Goal: Register for event/course

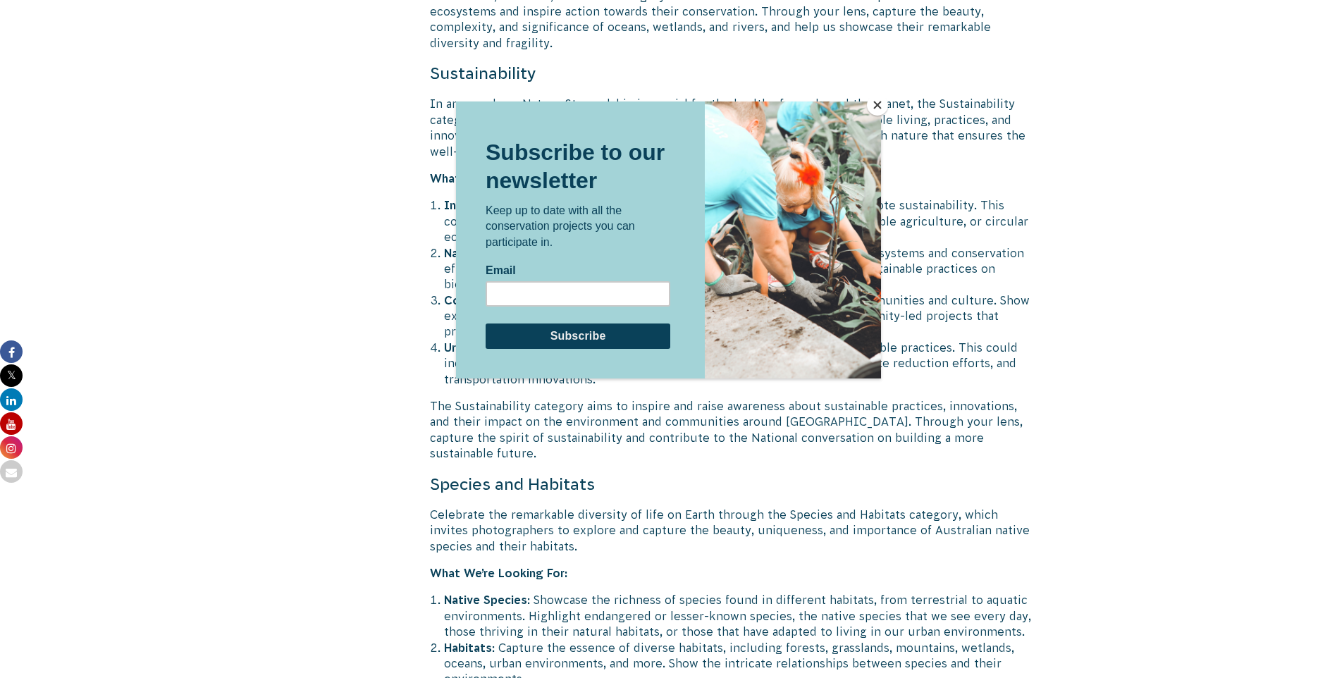
scroll to position [3877, 0]
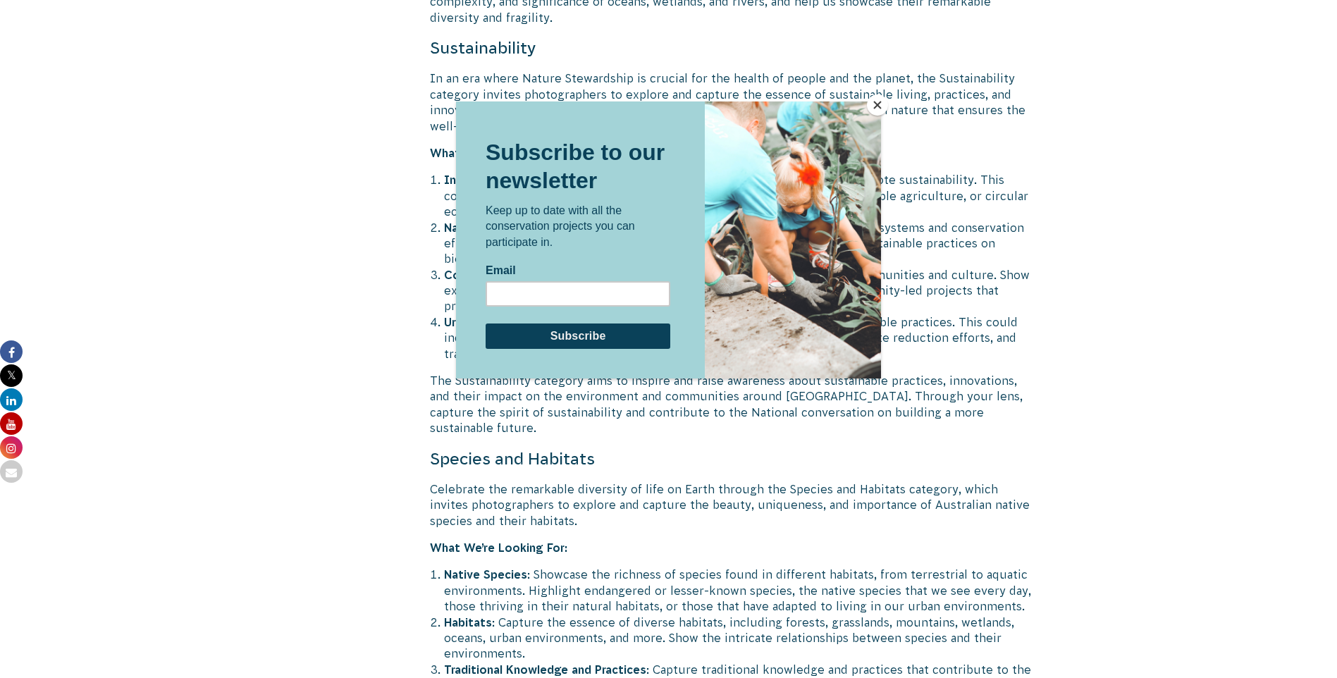
click at [880, 104] on button "Close" at bounding box center [877, 104] width 21 height 21
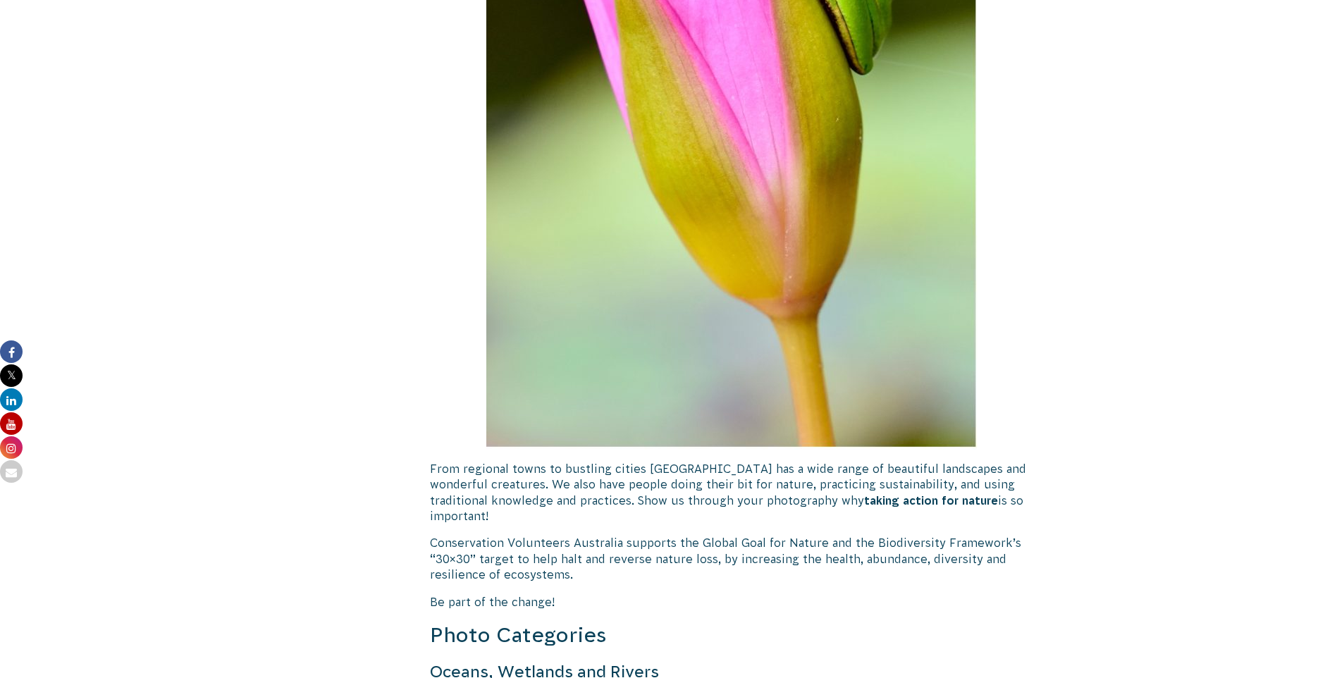
scroll to position [2749, 0]
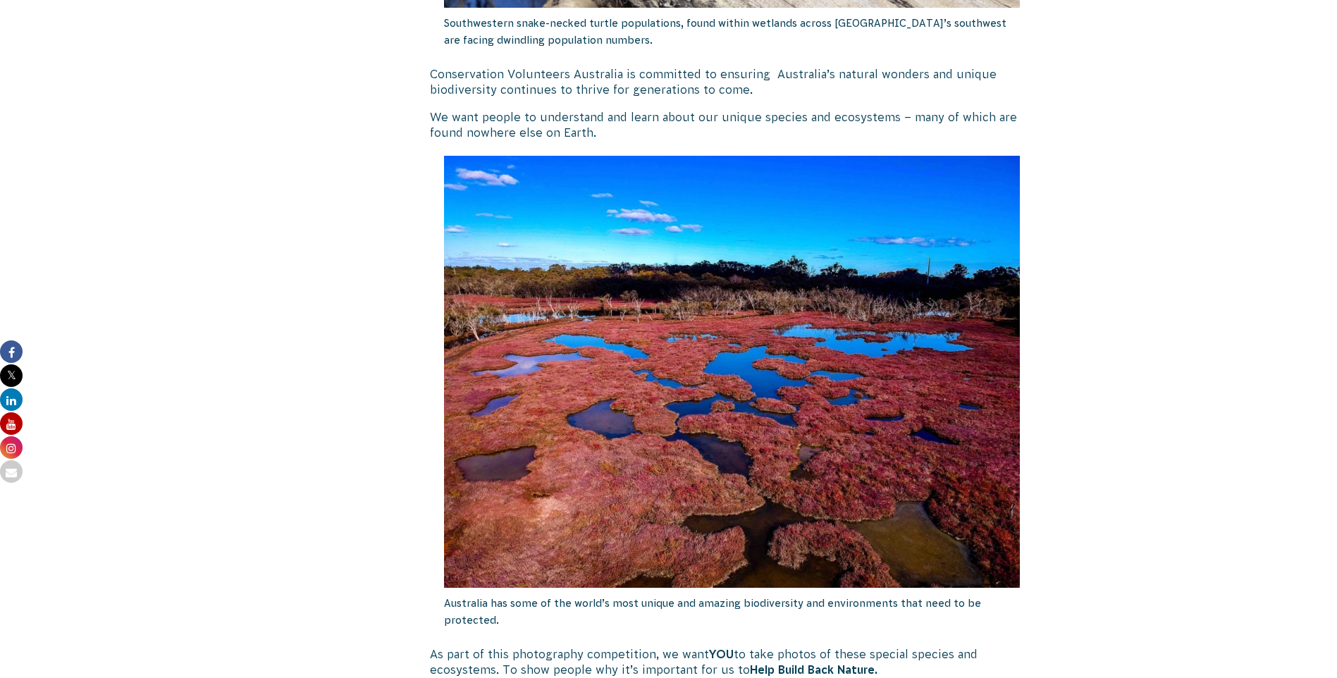
scroll to position [1551, 0]
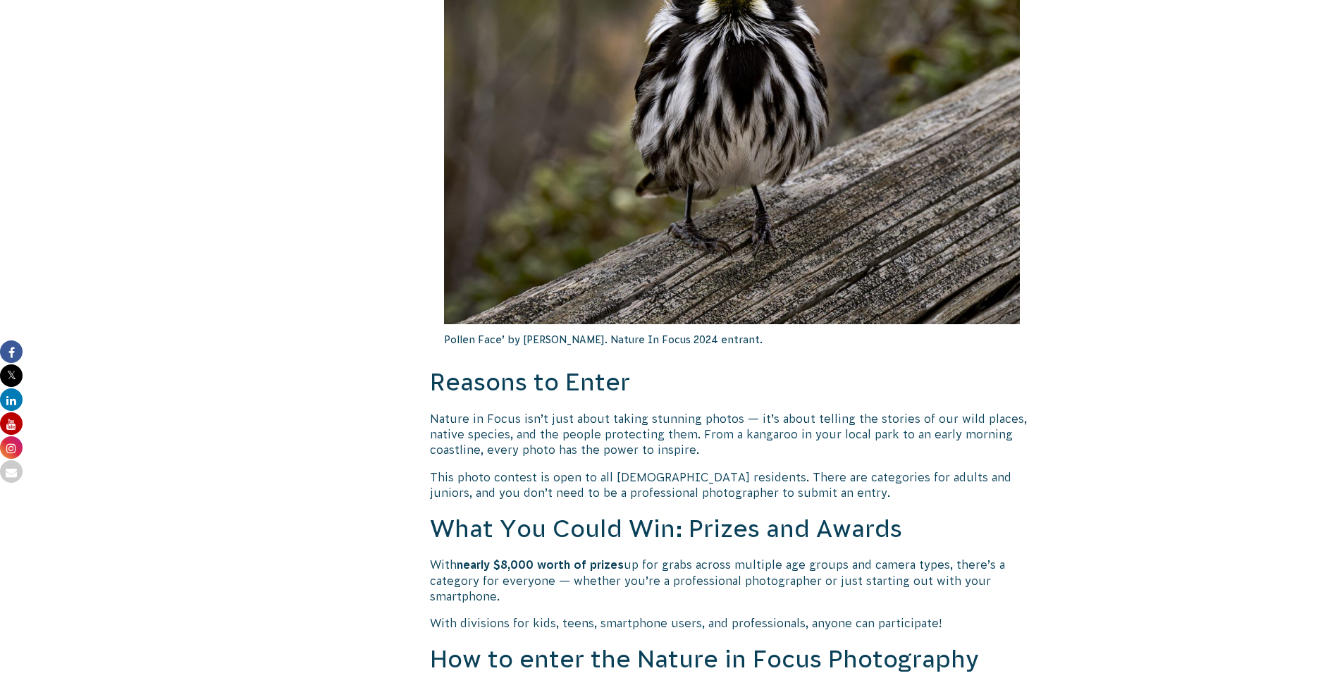
scroll to position [656, 0]
